Goal: Check status: Check status

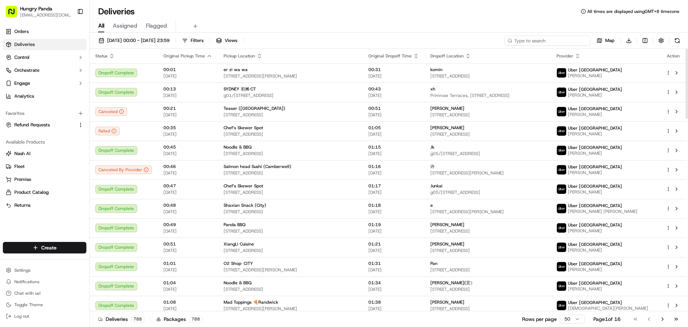
click at [547, 41] on input at bounding box center [548, 40] width 86 height 10
paste input "067123405815378010513"
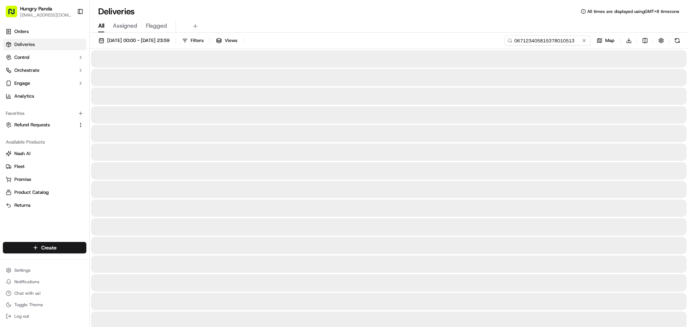
type input "067123405815378010513"
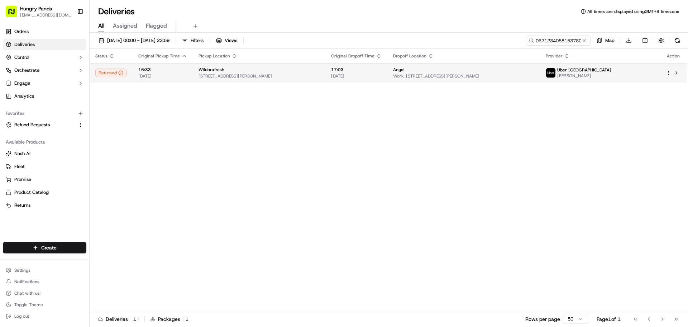
click at [492, 70] on div "Angel" at bounding box center [463, 70] width 141 height 6
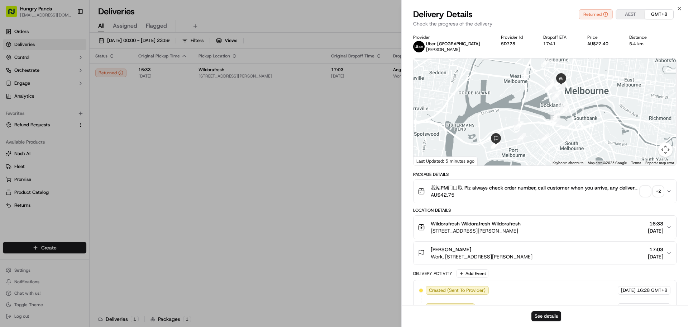
drag, startPoint x: 542, startPoint y: 115, endPoint x: 514, endPoint y: 120, distance: 28.5
click at [514, 120] on div at bounding box center [545, 111] width 263 height 107
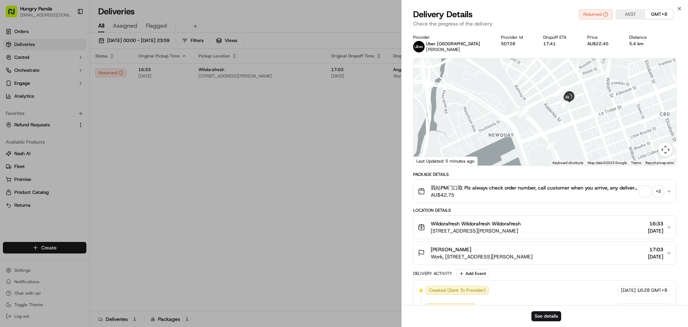
click at [650, 189] on span "button" at bounding box center [645, 191] width 10 height 10
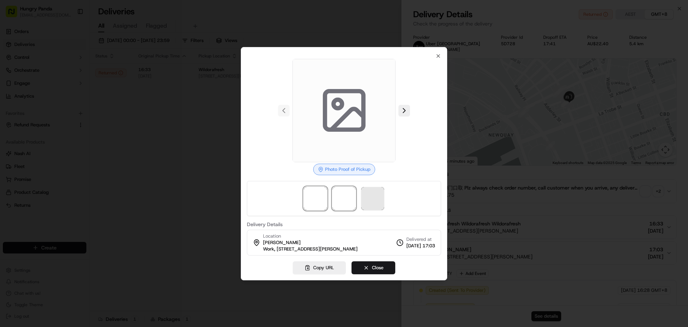
drag, startPoint x: 343, startPoint y: 198, endPoint x: 363, endPoint y: 198, distance: 19.7
click at [343, 198] on span at bounding box center [344, 198] width 23 height 23
click at [380, 196] on span at bounding box center [372, 198] width 23 height 23
click at [323, 197] on span at bounding box center [315, 198] width 23 height 23
click at [341, 196] on span at bounding box center [344, 198] width 23 height 23
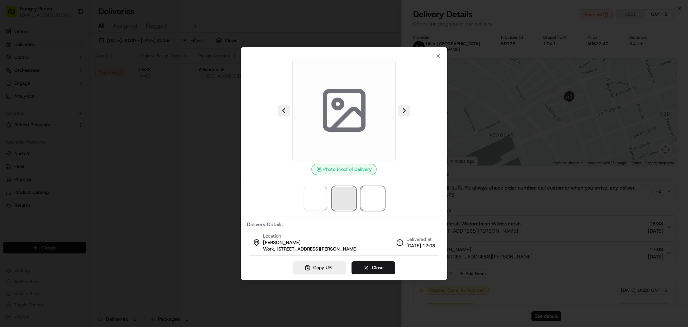
drag, startPoint x: 372, startPoint y: 195, endPoint x: 354, endPoint y: 195, distance: 17.9
click at [373, 195] on span at bounding box center [372, 198] width 23 height 23
click at [322, 196] on span at bounding box center [315, 198] width 23 height 23
click at [348, 195] on span at bounding box center [344, 198] width 23 height 23
click at [384, 195] on span at bounding box center [372, 198] width 23 height 23
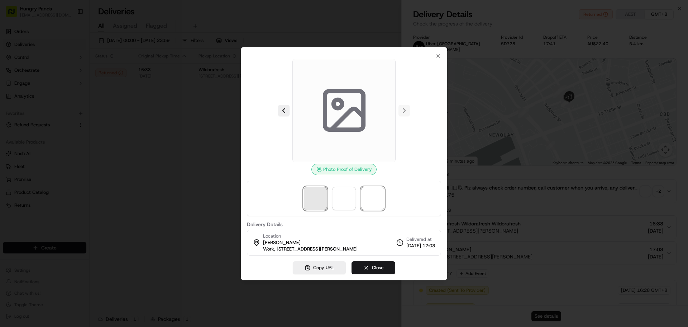
click at [304, 194] on span at bounding box center [315, 198] width 23 height 23
drag, startPoint x: 348, startPoint y: 193, endPoint x: 344, endPoint y: 193, distance: 4.0
click at [348, 193] on span at bounding box center [344, 198] width 23 height 23
click at [167, 162] on div at bounding box center [344, 163] width 688 height 327
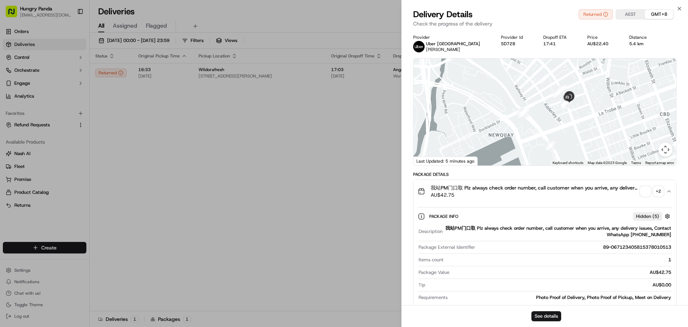
drag, startPoint x: 338, startPoint y: 153, endPoint x: 375, endPoint y: 100, distance: 64.6
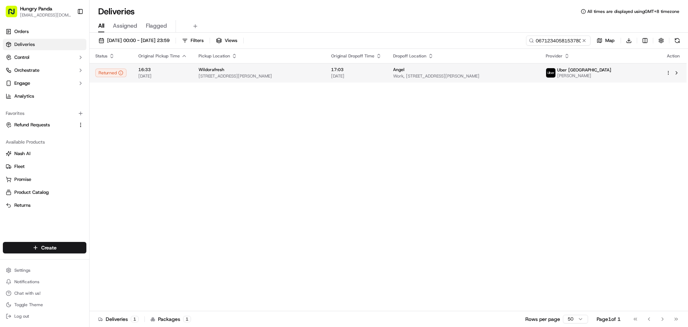
click at [387, 71] on td "17:03 [DATE]" at bounding box center [356, 72] width 62 height 19
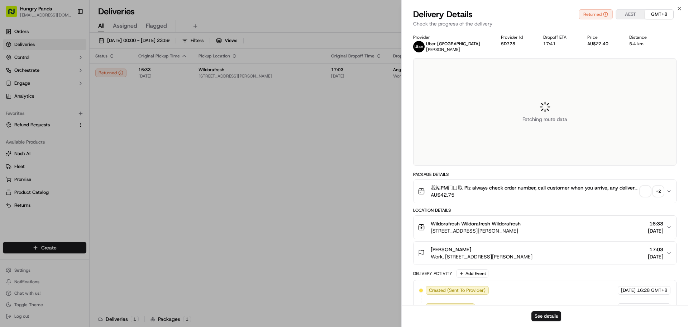
click at [643, 192] on span "button" at bounding box center [645, 191] width 10 height 10
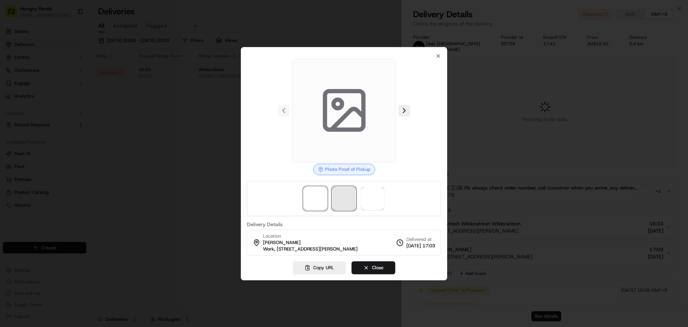
click at [334, 201] on span at bounding box center [344, 198] width 23 height 23
click at [372, 190] on span at bounding box center [372, 198] width 23 height 23
click at [325, 191] on span at bounding box center [315, 198] width 23 height 23
click at [533, 121] on div at bounding box center [344, 163] width 688 height 327
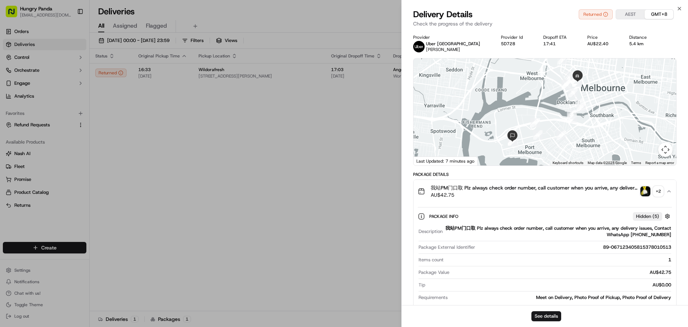
click at [646, 189] on img "button" at bounding box center [645, 191] width 10 height 10
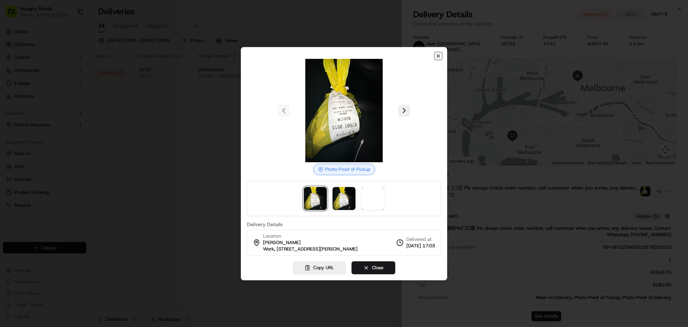
drag, startPoint x: 439, startPoint y: 52, endPoint x: 458, endPoint y: 64, distance: 22.3
click at [439, 54] on icon "button" at bounding box center [438, 55] width 3 height 3
